Goal: Transaction & Acquisition: Obtain resource

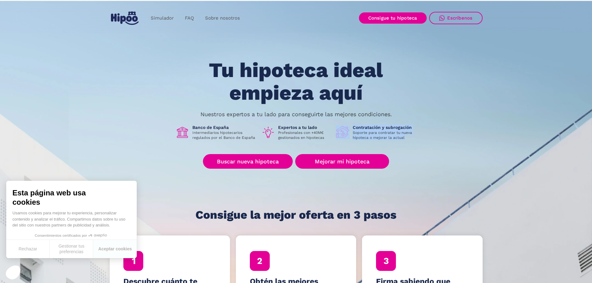
drag, startPoint x: 373, startPoint y: 134, endPoint x: 342, endPoint y: 131, distance: 31.2
click at [339, 131] on div "Contratación y subrogación Soporte para contratar tu nueva hipoteca o mejorar l…" at bounding box center [376, 133] width 81 height 16
click at [359, 134] on p "Soporte para contratar tu nueva hipoteca o mejorar la actual" at bounding box center [385, 135] width 64 height 10
click at [318, 136] on p "Profesionales con +40M€ gestionados en hipotecas" at bounding box center [304, 135] width 53 height 10
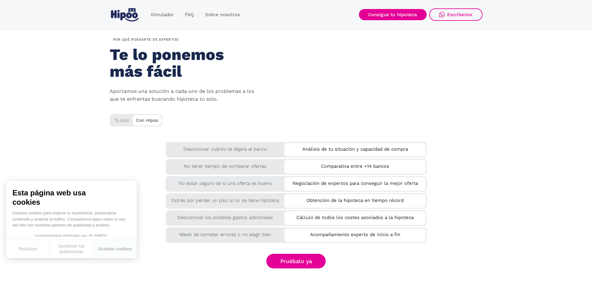
scroll to position [994, 0]
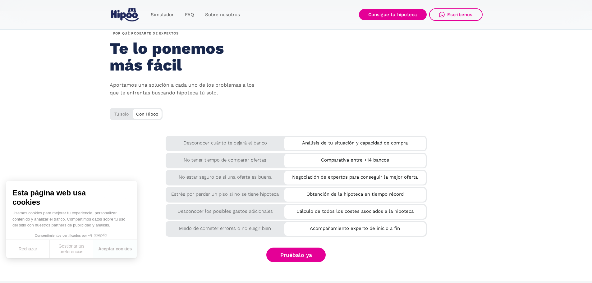
click at [121, 114] on div "Tú solo" at bounding box center [136, 113] width 53 height 10
drag, startPoint x: 152, startPoint y: 113, endPoint x: 127, endPoint y: 114, distance: 24.6
click at [127, 114] on div "Tú solo Con Hipoo" at bounding box center [136, 119] width 53 height 23
click at [124, 114] on div "Tú solo" at bounding box center [136, 113] width 53 height 10
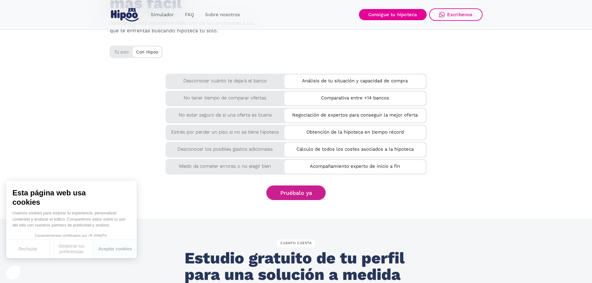
click at [300, 198] on link "Pruébalo ya" at bounding box center [296, 193] width 60 height 15
